Goal: Task Accomplishment & Management: Use online tool/utility

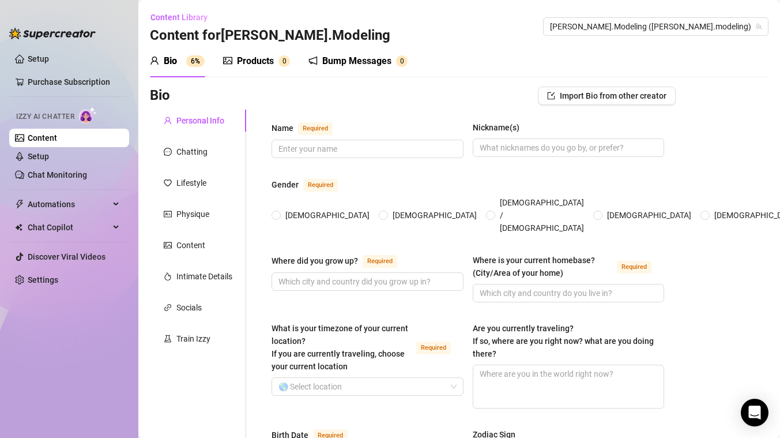
click at [197, 61] on sup "6%" at bounding box center [195, 61] width 18 height 12
click at [354, 58] on div "Bump Messages" at bounding box center [356, 61] width 69 height 14
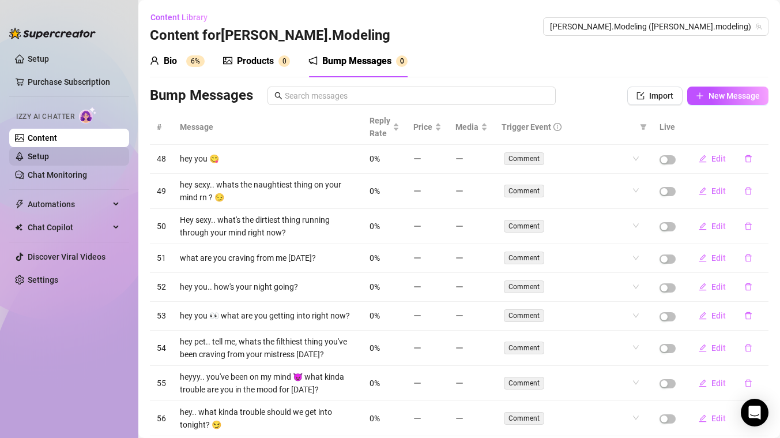
click at [49, 154] on link "Setup" at bounding box center [38, 156] width 21 height 9
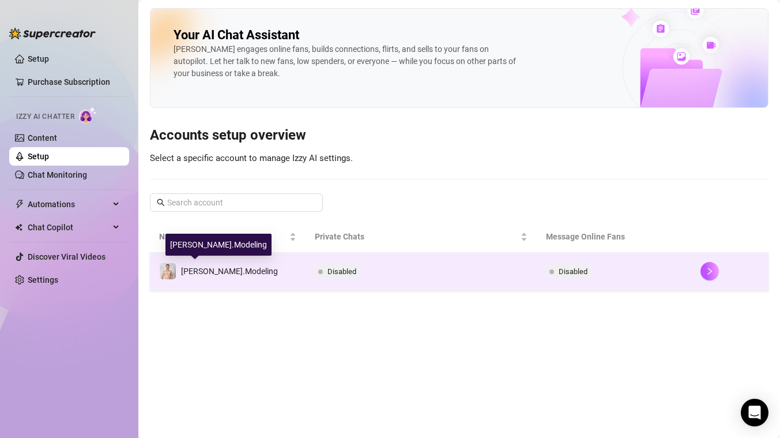
click at [190, 264] on div "[PERSON_NAME].Modeling" at bounding box center [218, 270] width 119 height 17
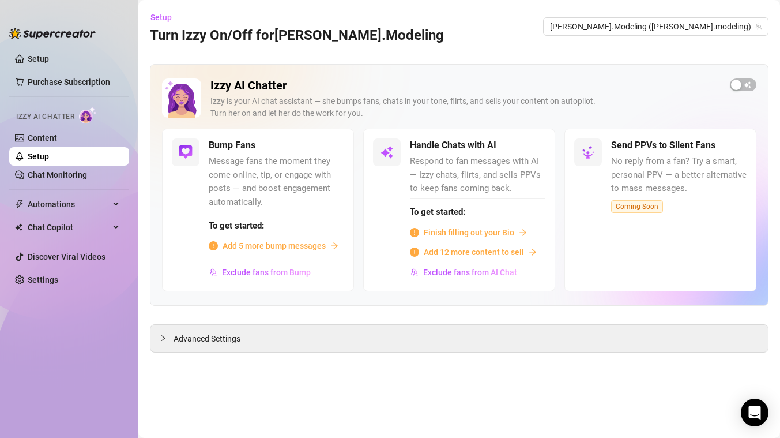
click at [236, 246] on span "Add 5 more bump messages" at bounding box center [274, 245] width 103 height 13
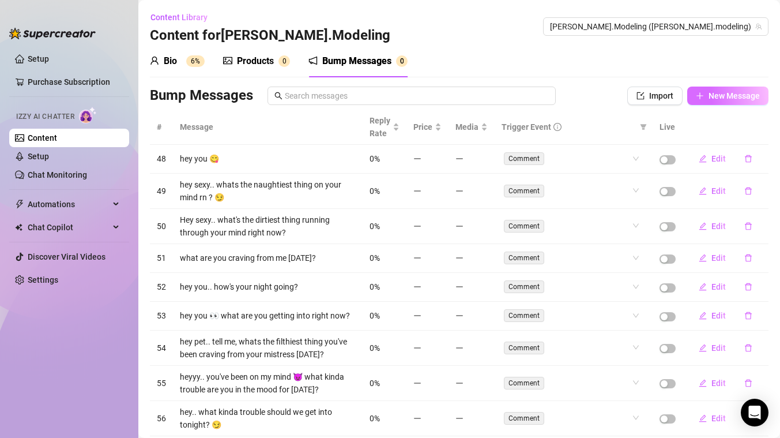
click at [712, 99] on span "New Message" at bounding box center [733, 95] width 51 height 9
type textarea "Type your message here..."
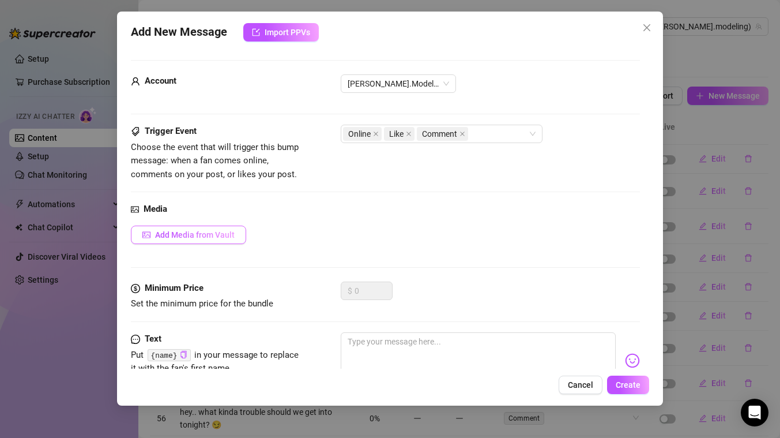
click at [240, 232] on button "Add Media from Vault" at bounding box center [188, 234] width 115 height 18
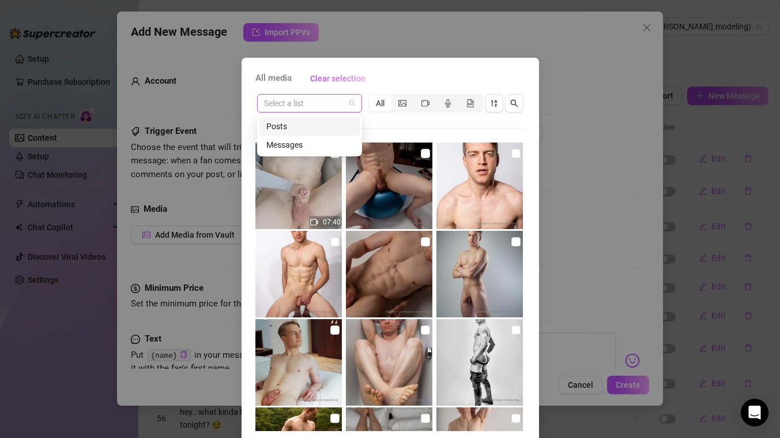
click at [350, 101] on span at bounding box center [309, 103] width 91 height 17
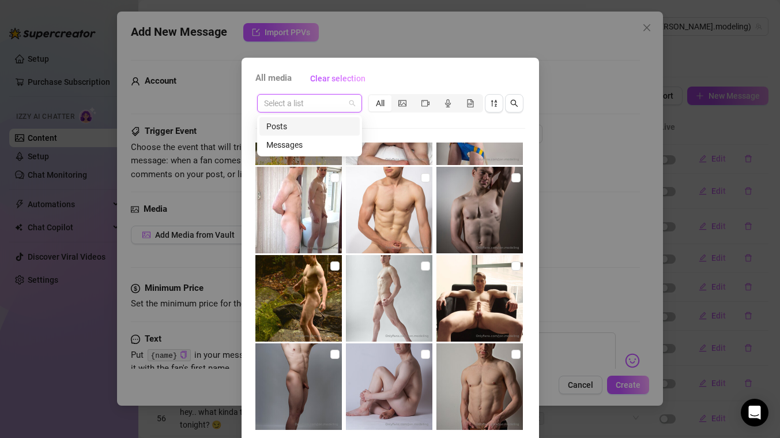
scroll to position [435, 0]
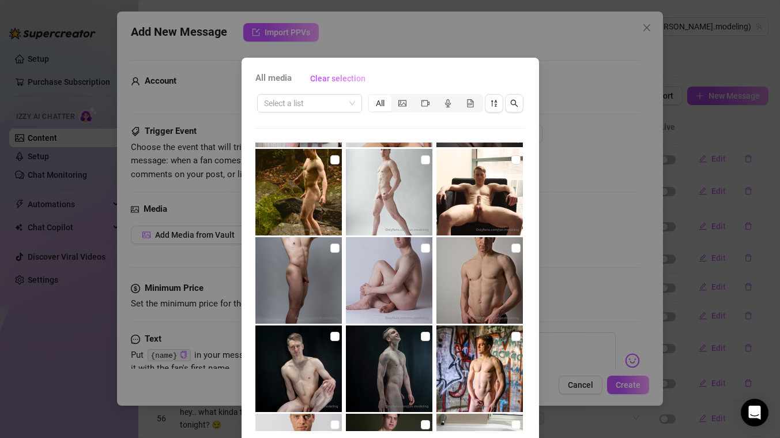
click at [571, 128] on div "All media Clear selection Select a list All 07:40 Image placeholder Image place…" at bounding box center [390, 219] width 780 height 438
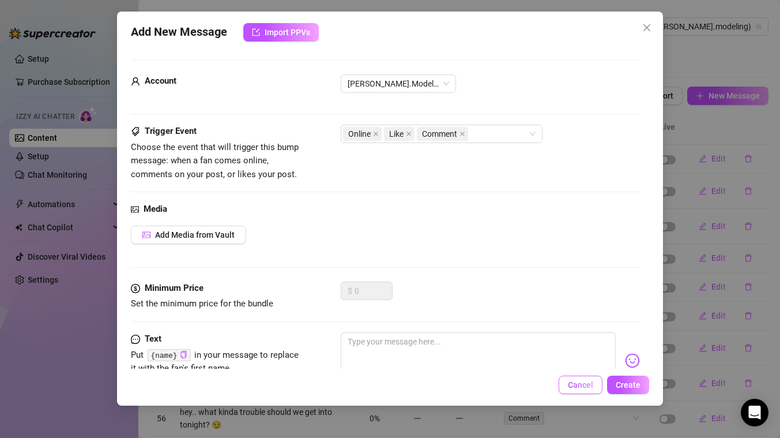
click at [572, 383] on span "Cancel" at bounding box center [580, 384] width 25 height 9
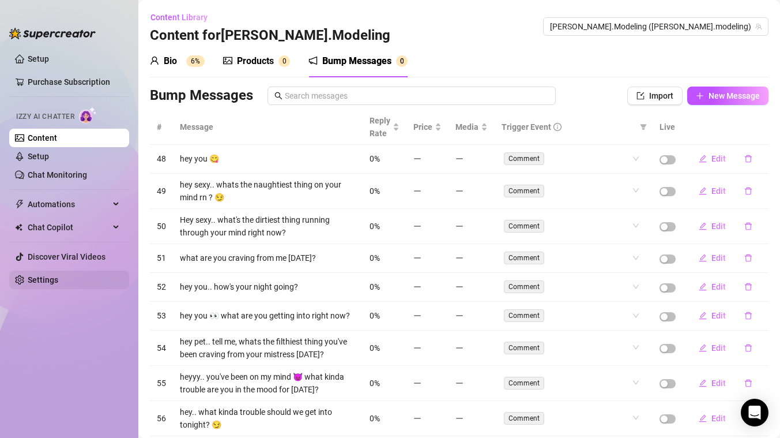
click at [58, 280] on link "Settings" at bounding box center [43, 279] width 31 height 9
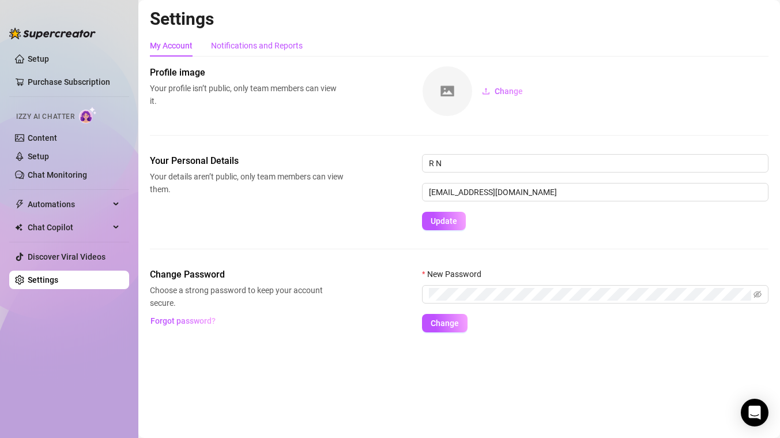
click at [257, 43] on div "Notifications and Reports" at bounding box center [257, 45] width 92 height 13
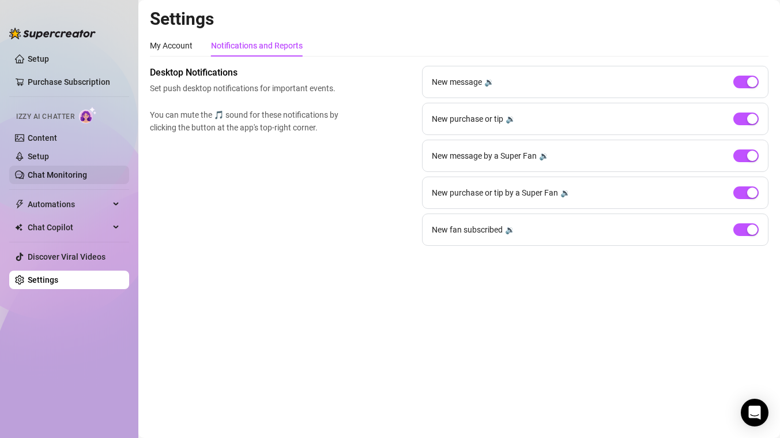
click at [87, 177] on link "Chat Monitoring" at bounding box center [57, 174] width 59 height 9
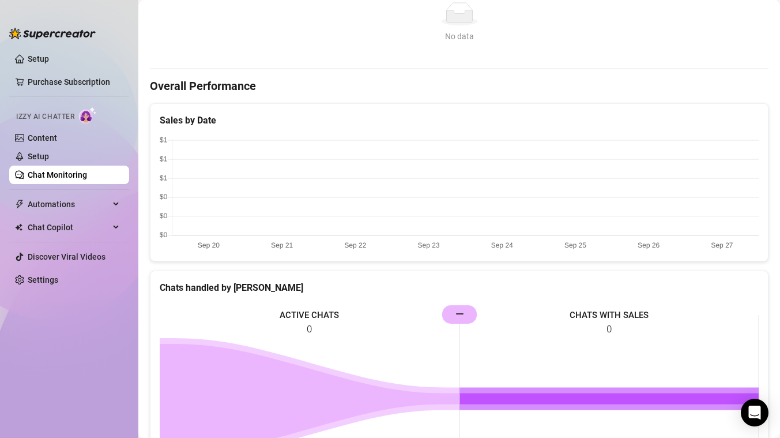
scroll to position [354, 0]
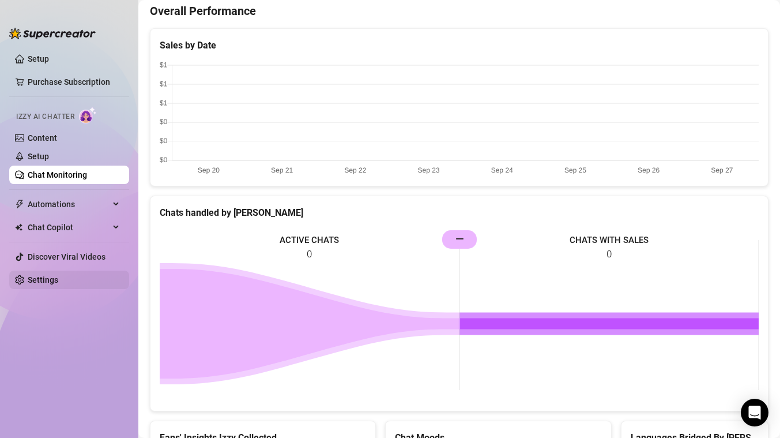
click at [58, 276] on link "Settings" at bounding box center [43, 279] width 31 height 9
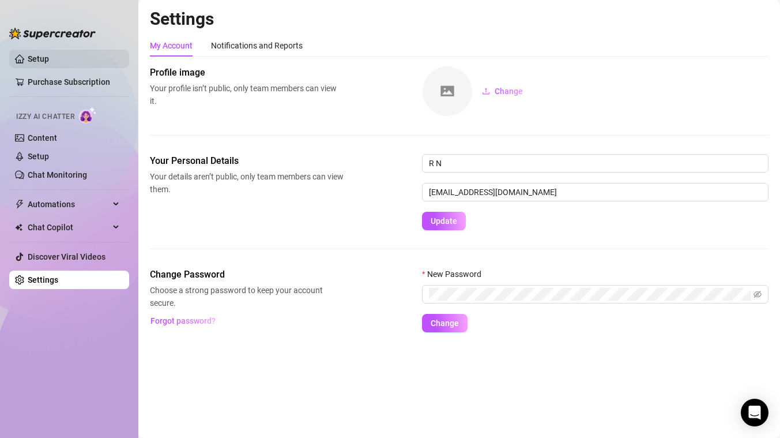
click at [49, 56] on link "Setup" at bounding box center [38, 58] width 21 height 9
